Goal: Information Seeking & Learning: Learn about a topic

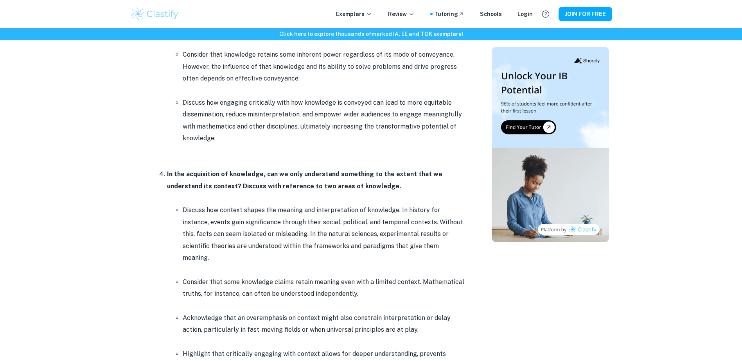
scroll to position [1330, 0]
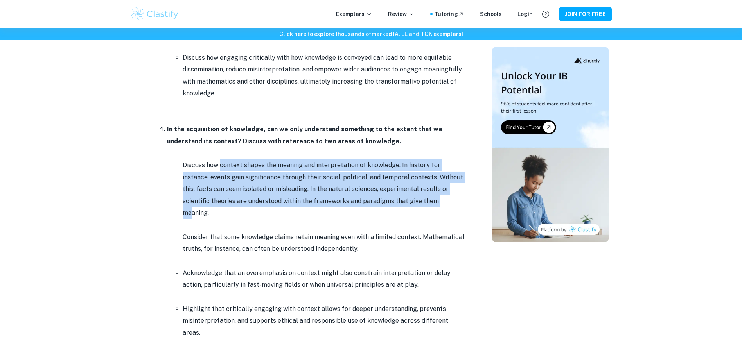
drag, startPoint x: 221, startPoint y: 165, endPoint x: 392, endPoint y: 207, distance: 176.3
click at [394, 207] on p "Discuss how context shapes the meaning and interpretation of knowledge. In hist…" at bounding box center [324, 189] width 282 height 59
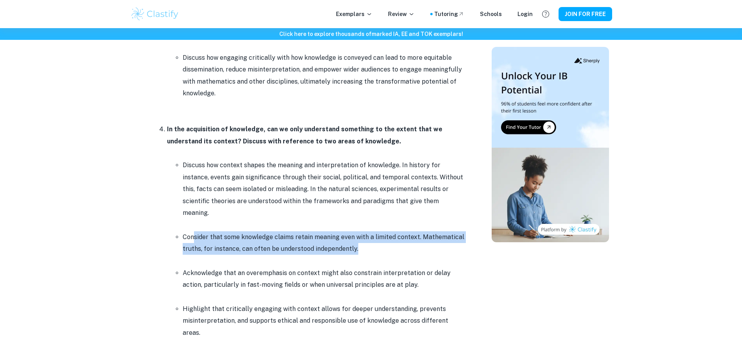
drag, startPoint x: 194, startPoint y: 225, endPoint x: 359, endPoint y: 235, distance: 165.8
click at [359, 235] on p "Consider that some knowledge claims retain meaning even with a limited context.…" at bounding box center [324, 244] width 282 height 24
click at [361, 235] on p "Consider that some knowledge claims retain meaning even with a limited context.…" at bounding box center [324, 244] width 282 height 24
drag, startPoint x: 242, startPoint y: 226, endPoint x: 355, endPoint y: 238, distance: 114.1
click at [355, 238] on p "Consider that some knowledge claims retain meaning even with a limited context.…" at bounding box center [324, 244] width 282 height 24
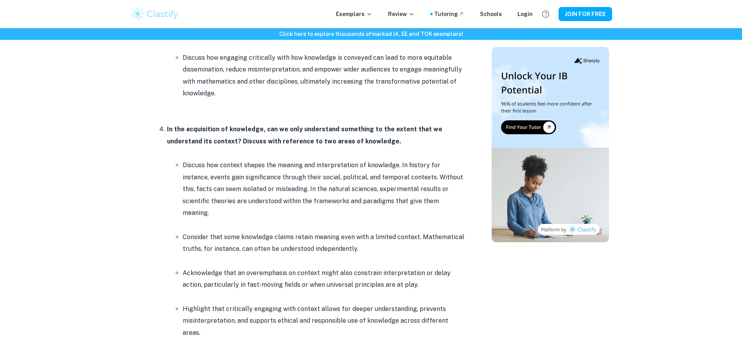
click at [359, 238] on p "Consider that some knowledge claims retain meaning even with a limited context.…" at bounding box center [324, 244] width 282 height 24
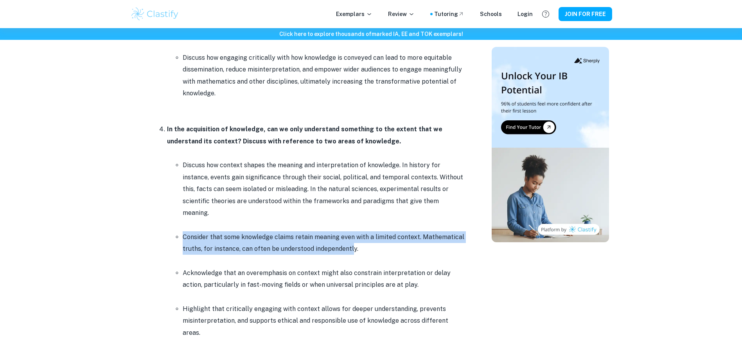
drag, startPoint x: 350, startPoint y: 235, endPoint x: 183, endPoint y: 223, distance: 168.2
click at [183, 232] on p "Consider that some knowledge claims retain meaning even with a limited context.…" at bounding box center [324, 244] width 282 height 24
drag, startPoint x: 183, startPoint y: 223, endPoint x: 436, endPoint y: 275, distance: 258.4
click at [436, 275] on li "Acknowledge that an overemphasis on context might also constrain interpretation…" at bounding box center [324, 285] width 282 height 36
click at [436, 275] on p "Acknowledge that an overemphasis on context might also constrain interpretation…" at bounding box center [324, 280] width 282 height 24
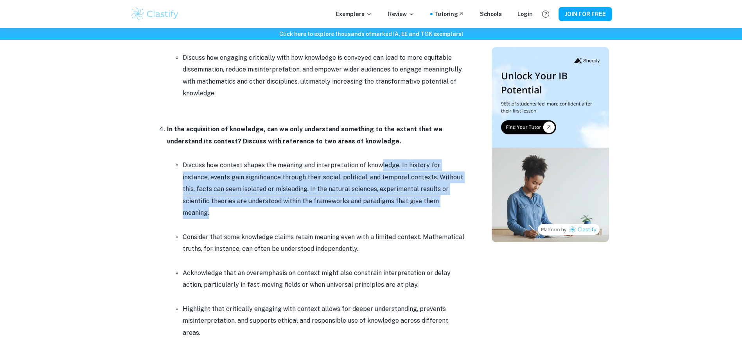
drag, startPoint x: 379, startPoint y: 164, endPoint x: 448, endPoint y: 202, distance: 78.9
click at [448, 202] on p "Discuss how context shapes the meaning and interpretation of knowledge. In hist…" at bounding box center [324, 189] width 282 height 59
